Goal: Information Seeking & Learning: Learn about a topic

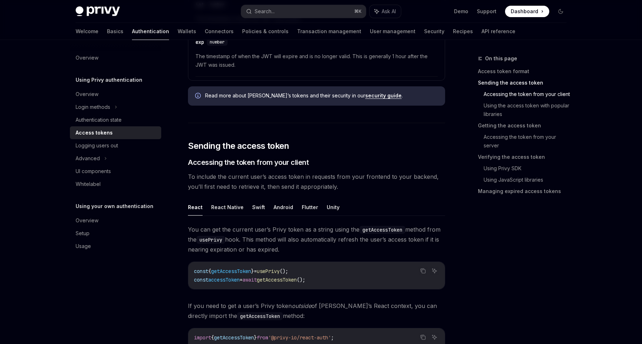
scroll to position [421, 0]
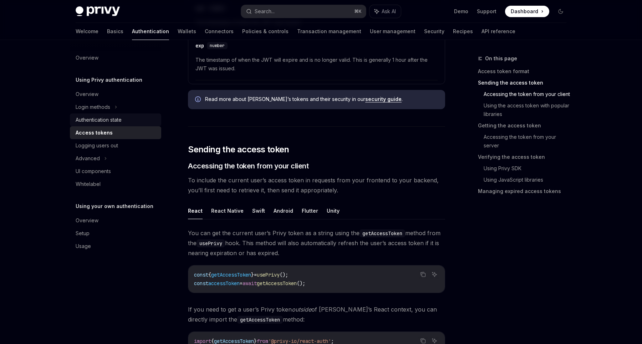
click at [83, 124] on link "Authentication state" at bounding box center [115, 119] width 91 height 13
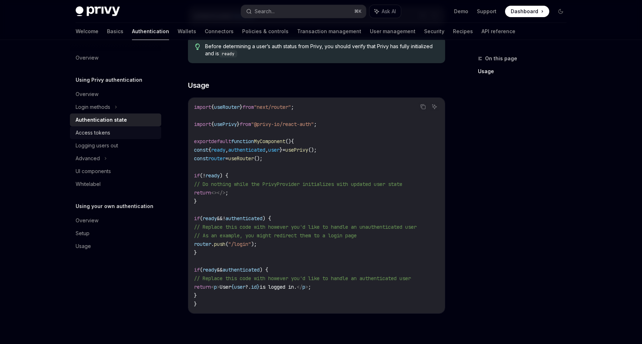
scroll to position [173, 0]
click at [102, 137] on div "Access tokens" at bounding box center [93, 132] width 35 height 9
type textarea "*"
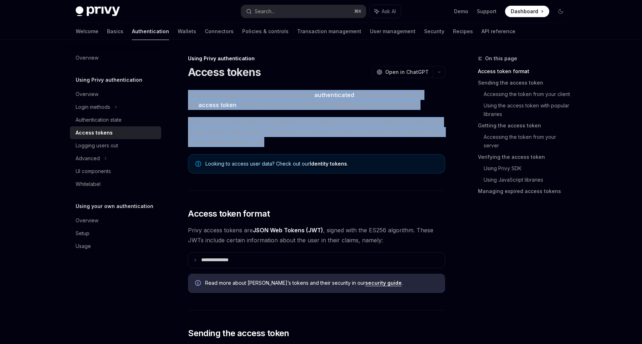
drag, startPoint x: 184, startPoint y: 93, endPoint x: 271, endPoint y: 145, distance: 101.4
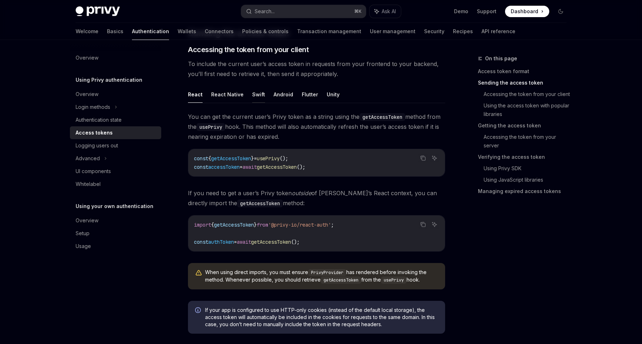
scroll to position [321, 0]
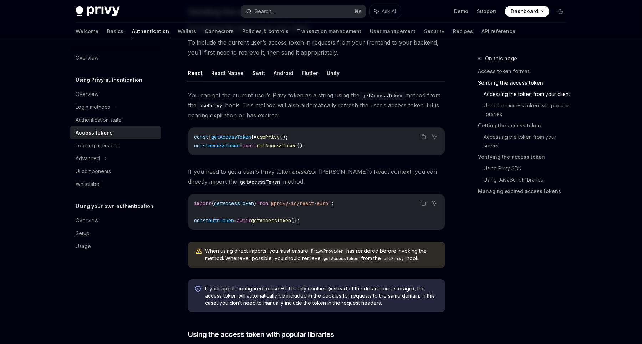
click at [235, 97] on span "You can get the current user’s Privy token as a string using the getAccessToken…" at bounding box center [316, 105] width 257 height 30
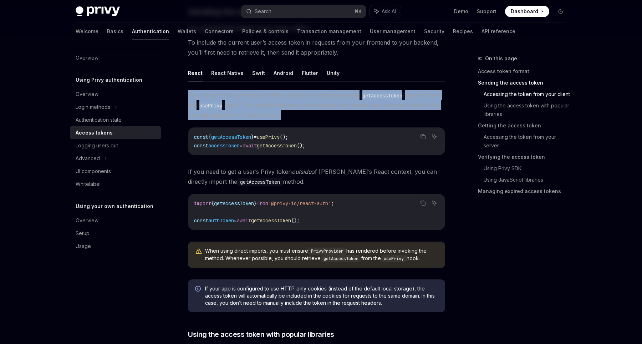
click at [235, 97] on span "You can get the current user’s Privy token as a string using the getAccessToken…" at bounding box center [316, 105] width 257 height 30
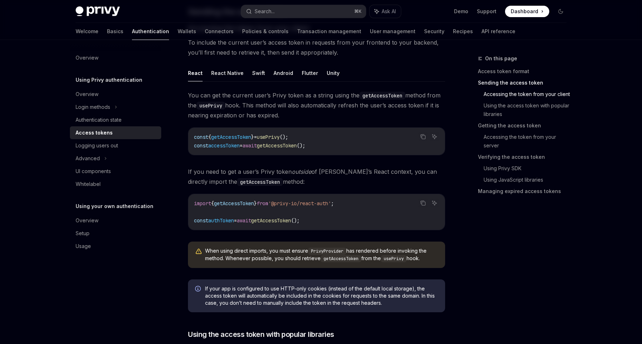
click at [277, 177] on span "If you need to get a user’s Privy token outside of Privy’s React context, you c…" at bounding box center [316, 177] width 257 height 20
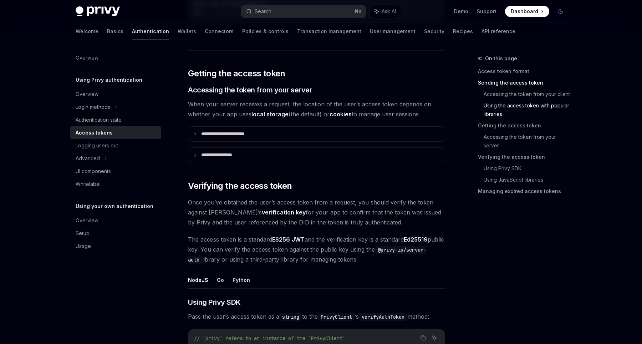
scroll to position [893, 0]
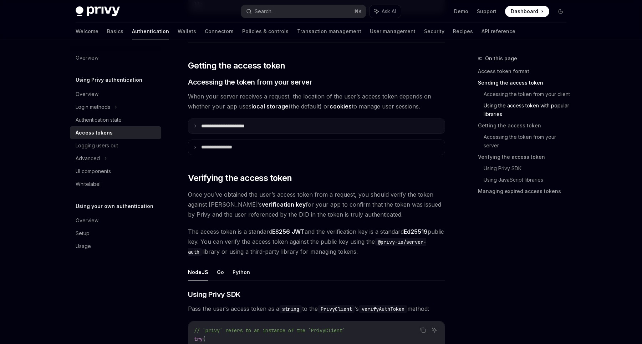
click at [199, 131] on summary "**********" at bounding box center [316, 126] width 256 height 15
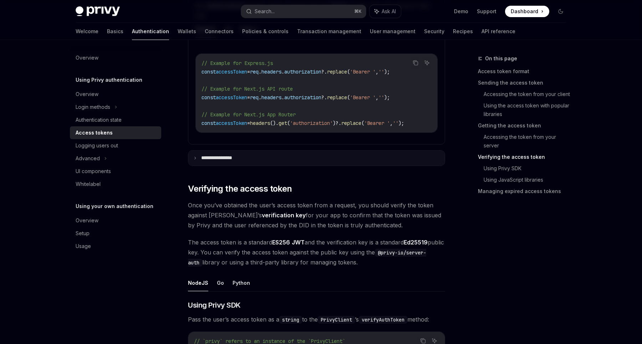
scroll to position [1037, 0]
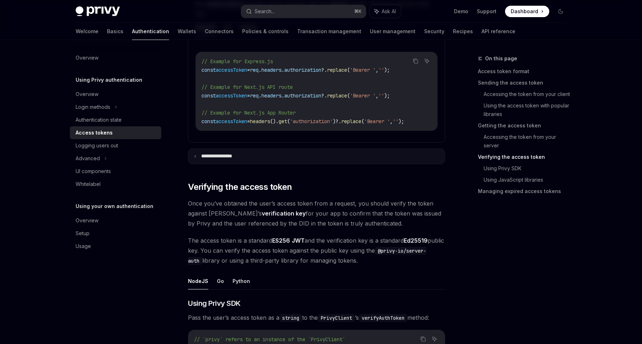
click at [220, 158] on p "**********" at bounding box center [223, 156] width 45 height 6
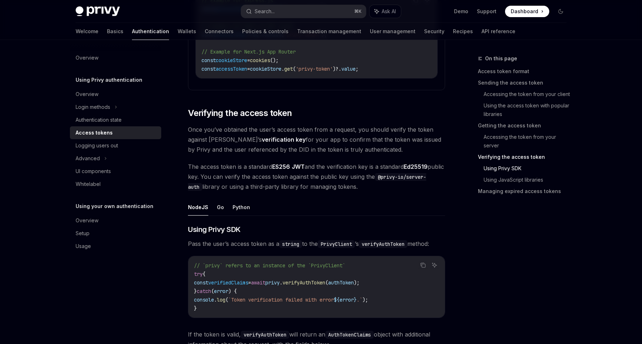
scroll to position [1268, 0]
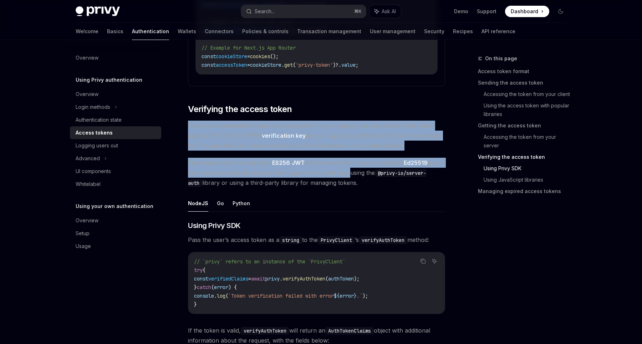
drag, startPoint x: 188, startPoint y: 124, endPoint x: 364, endPoint y: 174, distance: 183.1
click at [364, 174] on span "The access token is a standard ES256 JWT and the verification key is a standard…" at bounding box center [316, 173] width 257 height 30
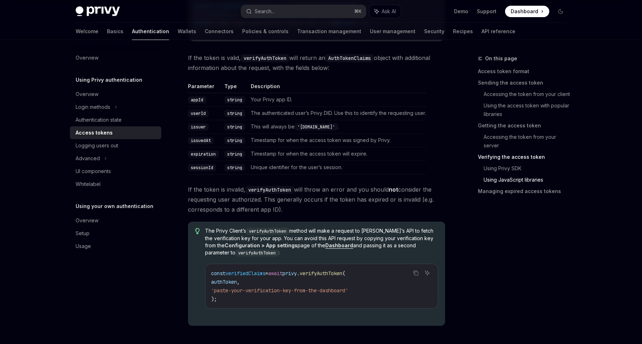
scroll to position [1521, 0]
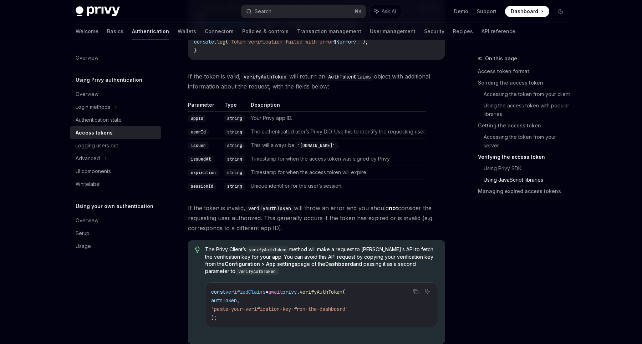
drag, startPoint x: 357, startPoint y: 190, endPoint x: 347, endPoint y: 188, distance: 9.9
click at [357, 190] on td "Unique identifier for the user’s session." at bounding box center [337, 186] width 178 height 14
click at [310, 233] on span "If the token is invalid, verifyAuthToken will throw an error and you should not…" at bounding box center [316, 218] width 257 height 30
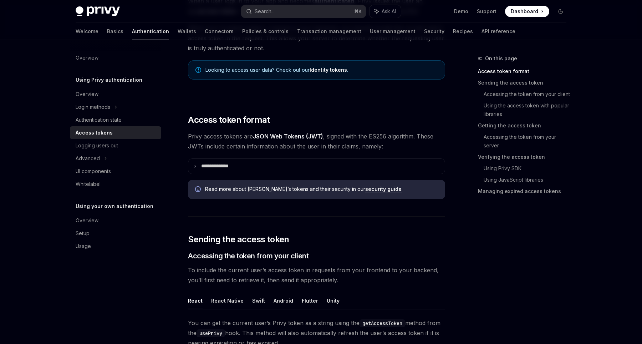
scroll to position [109, 0]
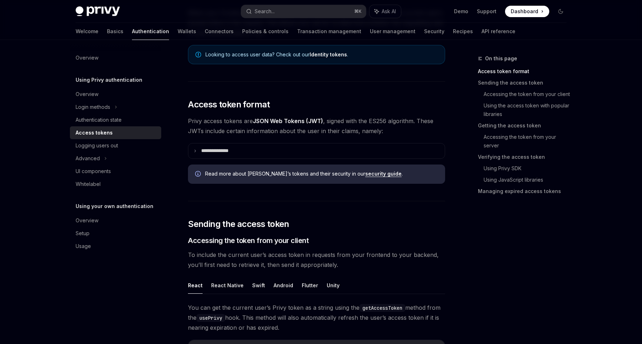
click at [365, 174] on link "security guide" at bounding box center [383, 173] width 36 height 6
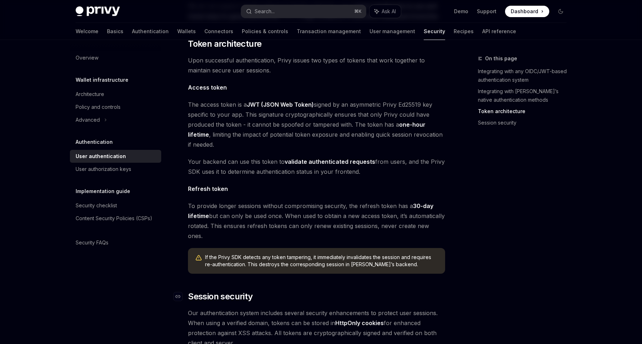
scroll to position [387, 0]
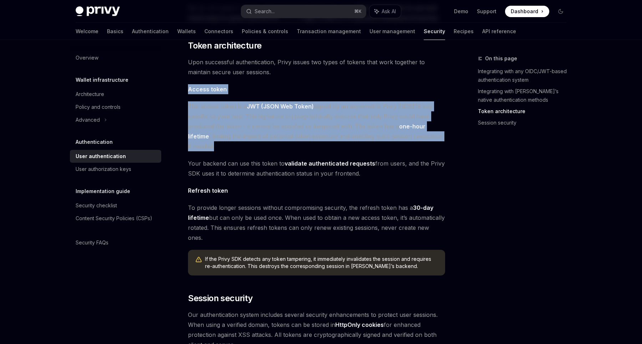
drag, startPoint x: 189, startPoint y: 75, endPoint x: 216, endPoint y: 132, distance: 63.6
click at [217, 133] on div "Privy’s embedded wallets are fully compatible with any authentication provider …" at bounding box center [316, 57] width 257 height 709
copy div "Access token The access token is a JWT (JSON Web Token) signed by an asymmetric…"
